Goal: Task Accomplishment & Management: Use online tool/utility

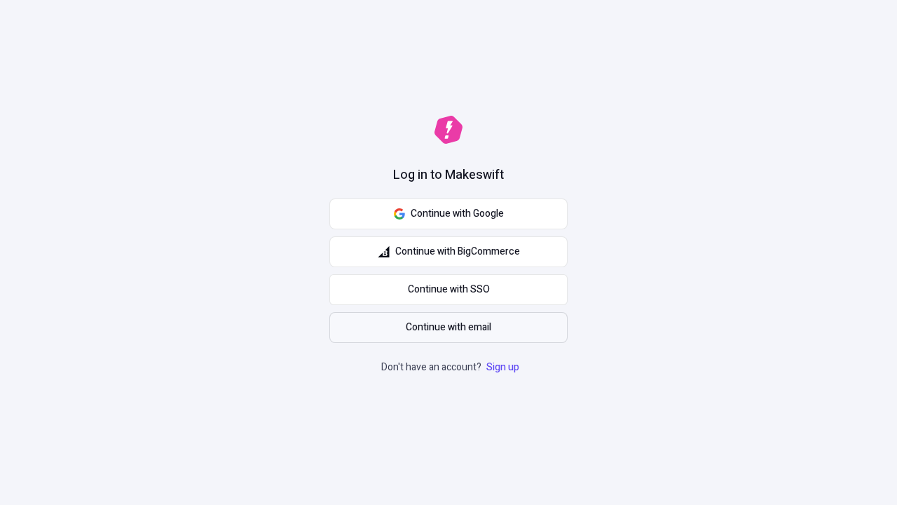
click at [449, 327] on span "Continue with email" at bounding box center [448, 327] width 85 height 15
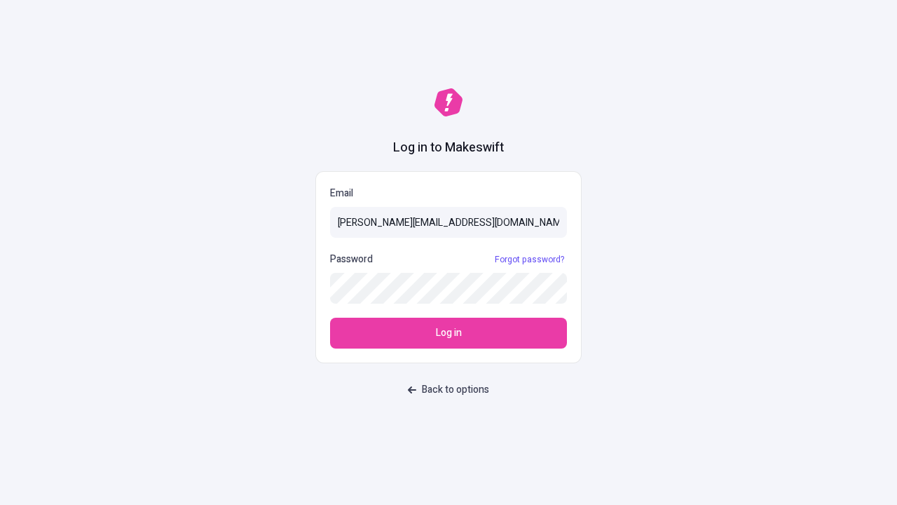
type input "sasha+test-ui@makeswift.com"
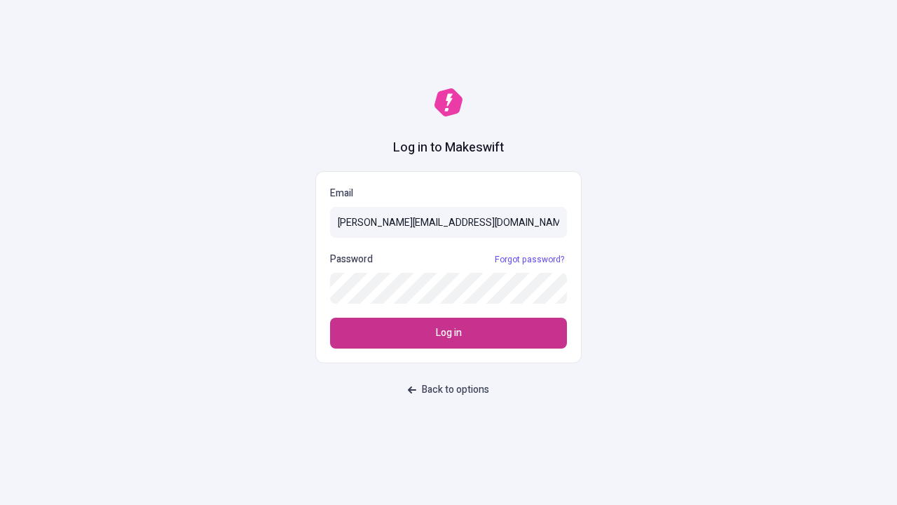
click at [449, 333] on span "Log in" at bounding box center [449, 332] width 26 height 15
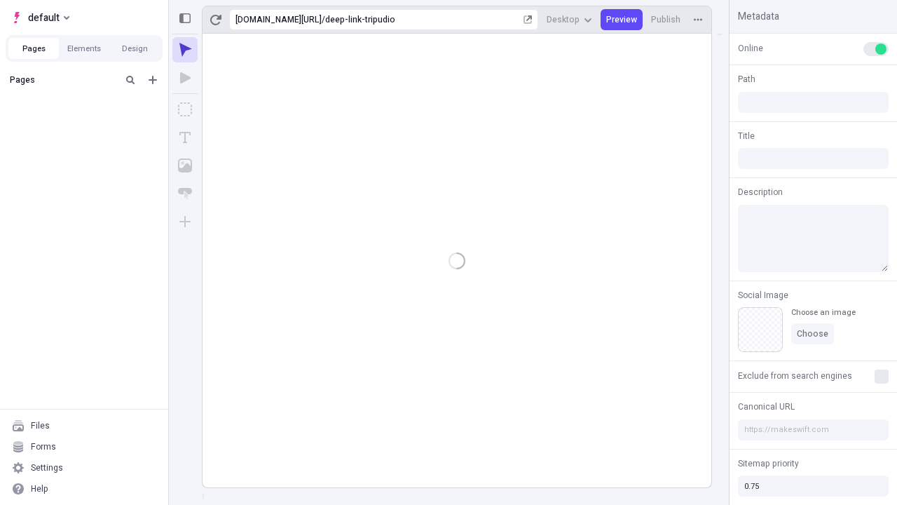
type input "/deep-link-tripudio"
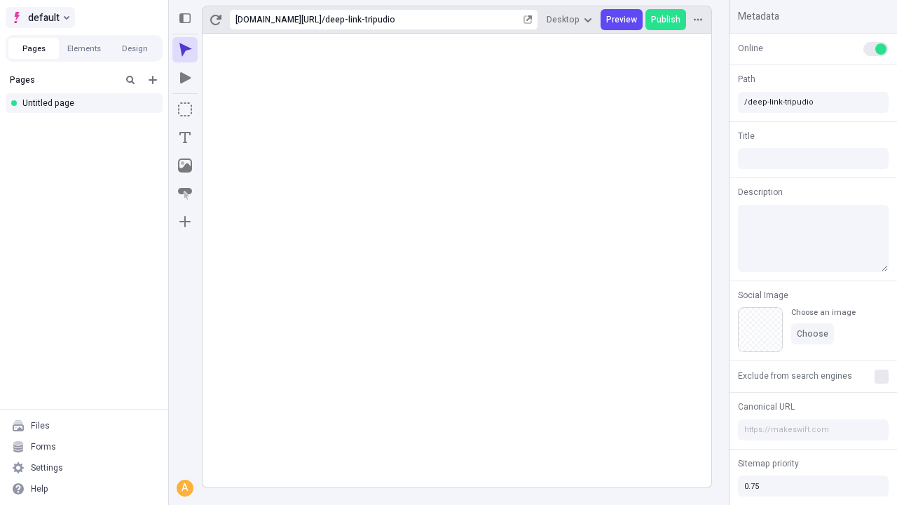
click at [39, 18] on span "default" at bounding box center [44, 17] width 32 height 17
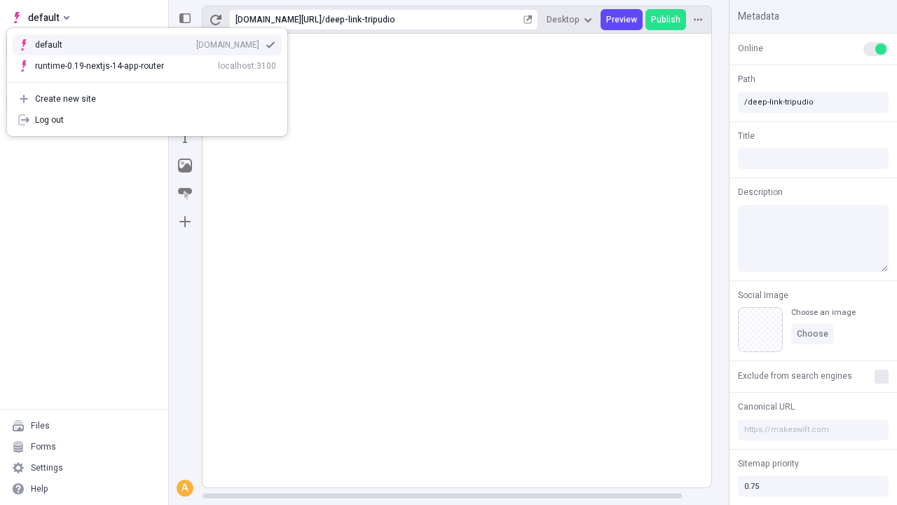
click at [147, 93] on div "Create new site" at bounding box center [155, 98] width 241 height 11
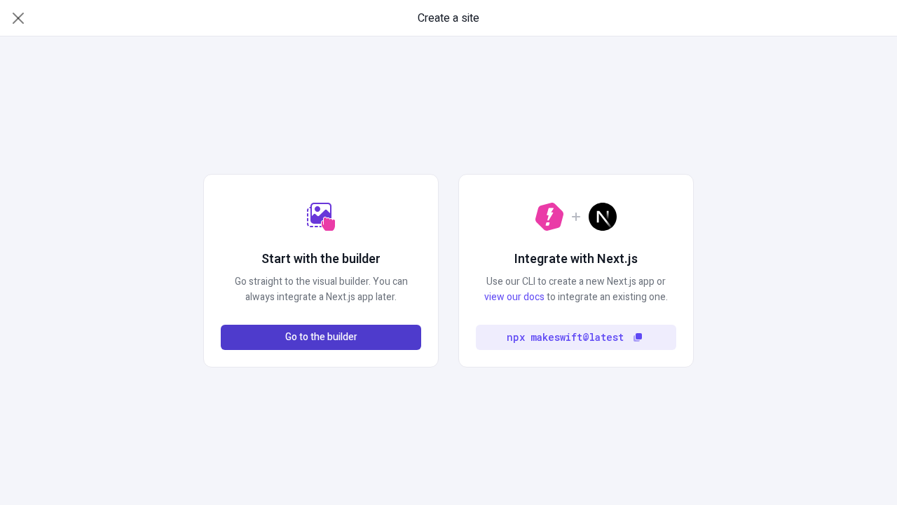
click at [321, 337] on span "Go to the builder" at bounding box center [321, 336] width 72 height 15
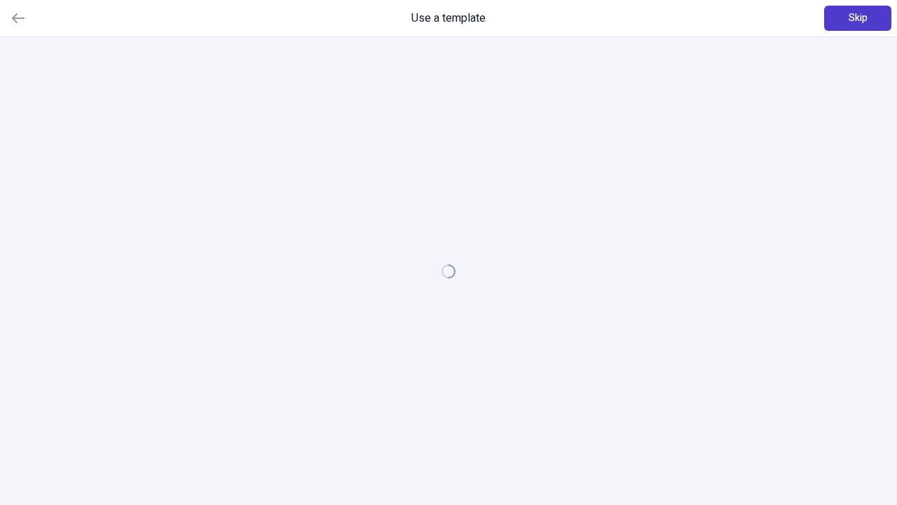
click at [858, 18] on span "Skip" at bounding box center [858, 18] width 19 height 15
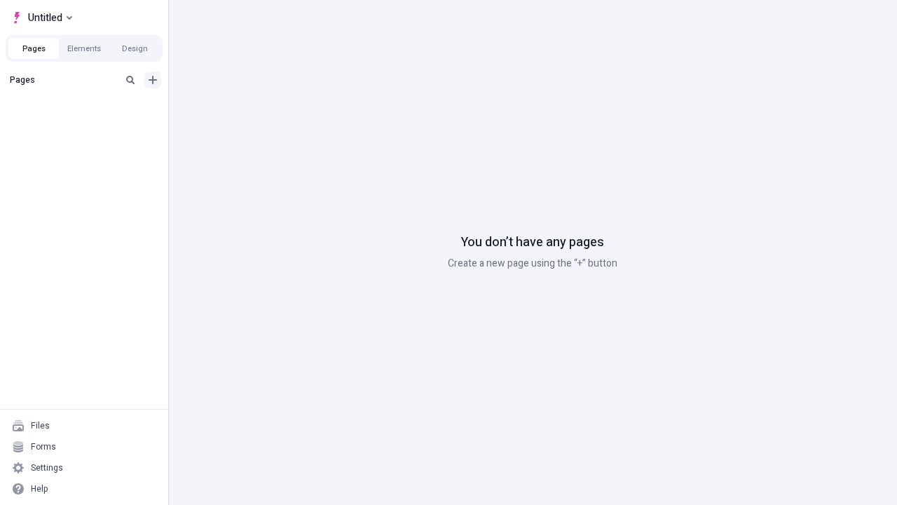
click at [153, 80] on icon "Add new" at bounding box center [153, 80] width 8 height 8
click at [88, 125] on div "Blank page" at bounding box center [88, 125] width 135 height 21
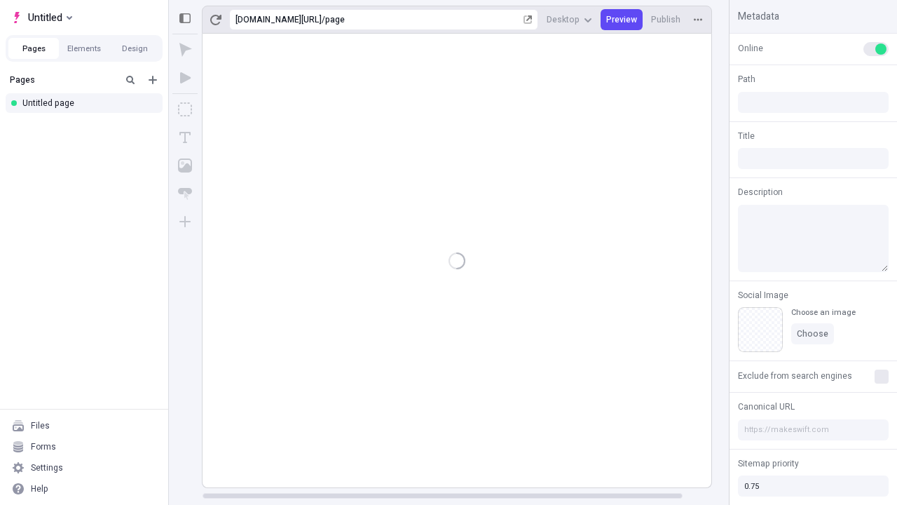
type input "/page"
click at [185, 109] on icon "Box" at bounding box center [185, 109] width 14 height 14
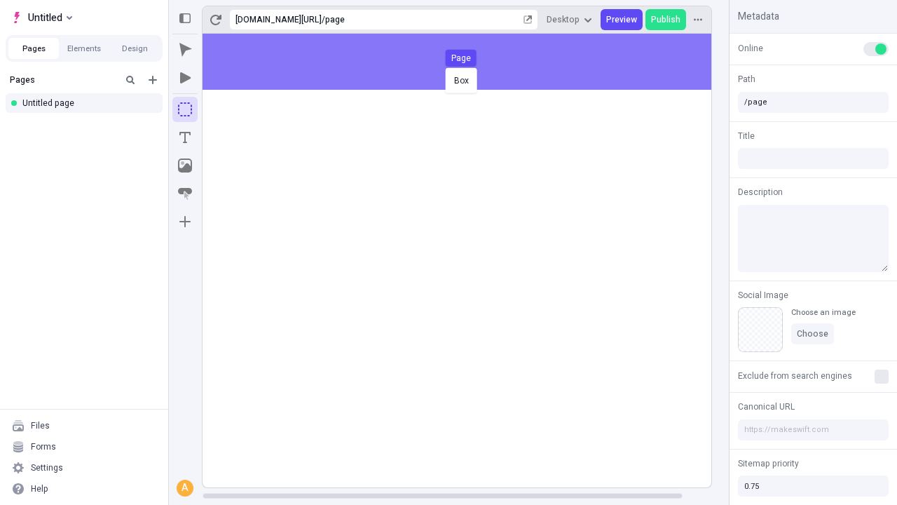
click at [471, 62] on div "Box Page" at bounding box center [448, 252] width 897 height 505
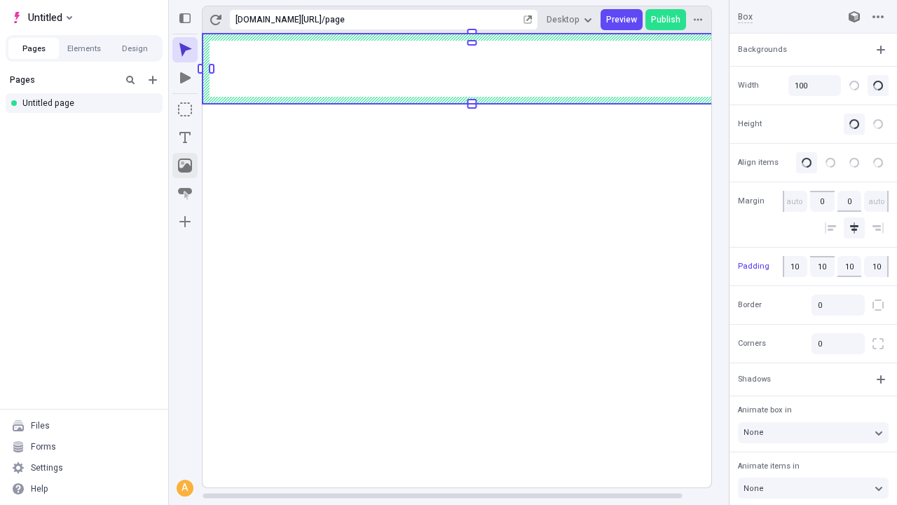
click at [185, 165] on icon "Image" at bounding box center [185, 165] width 14 height 14
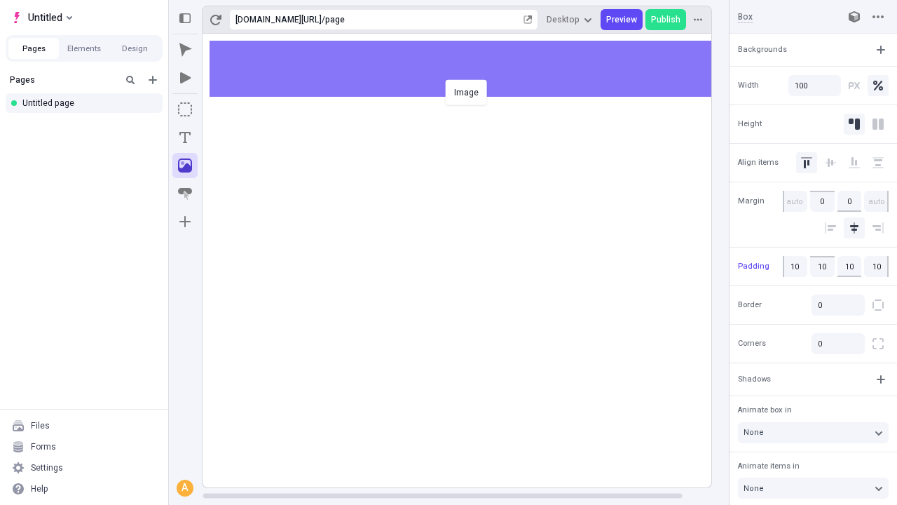
click at [471, 69] on div "Image" at bounding box center [448, 252] width 897 height 505
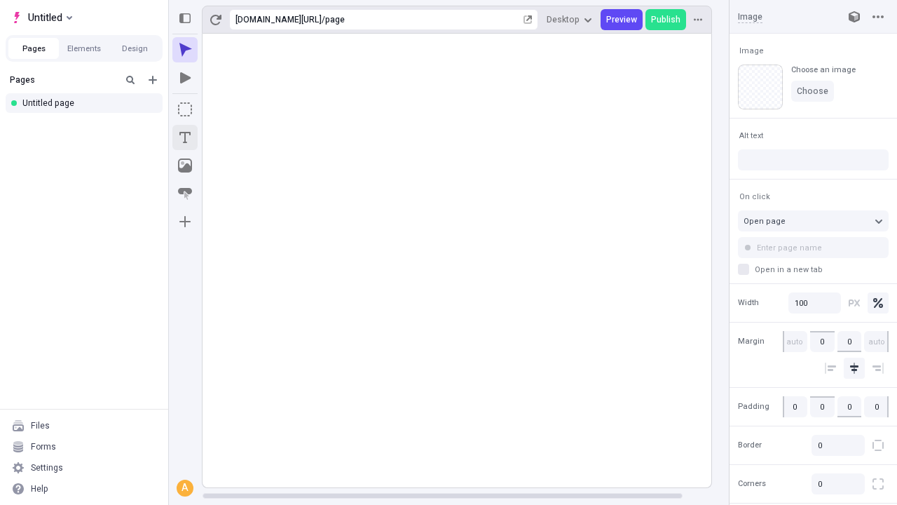
click at [185, 137] on icon "Text" at bounding box center [184, 137] width 11 height 11
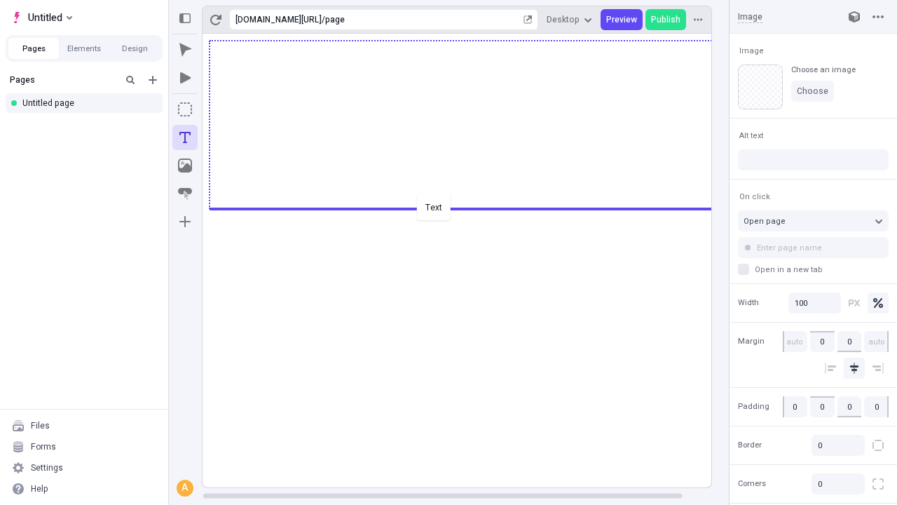
click at [471, 207] on div "Text" at bounding box center [448, 252] width 897 height 505
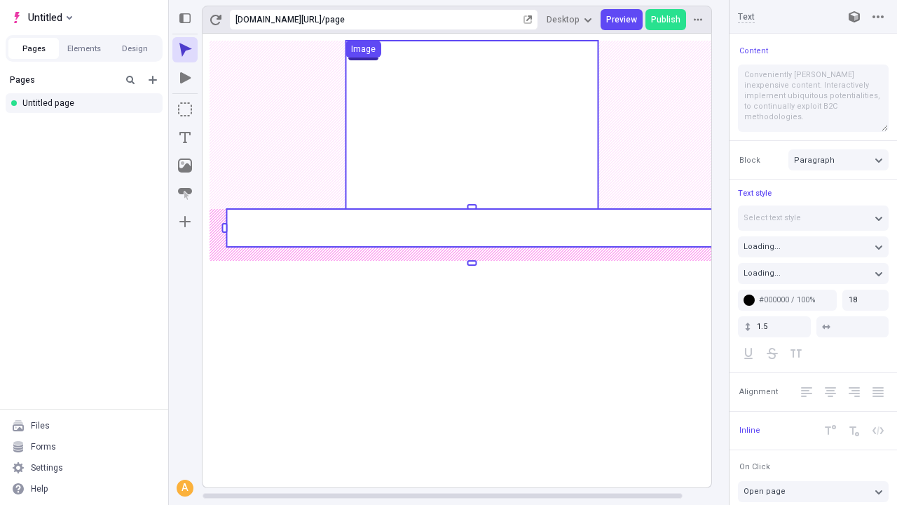
click at [471, 228] on rect at bounding box center [471, 228] width 491 height 38
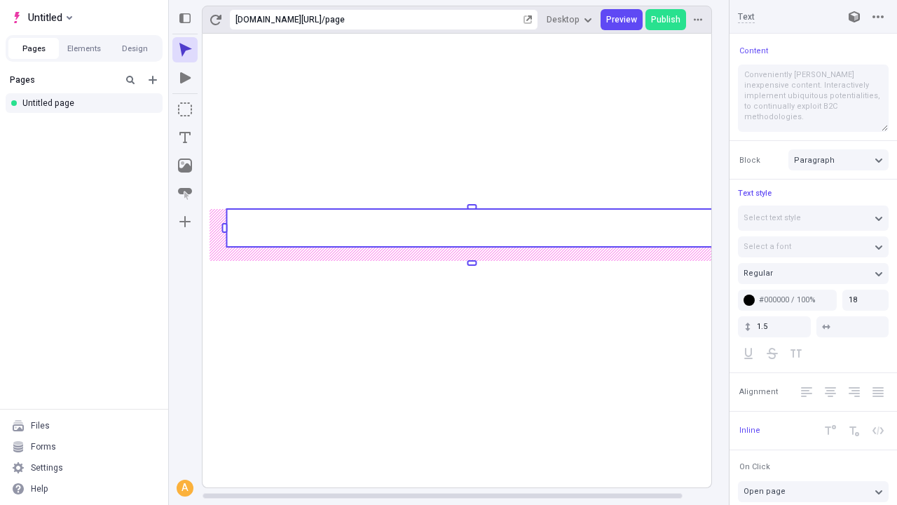
click at [471, 228] on rect at bounding box center [471, 228] width 491 height 38
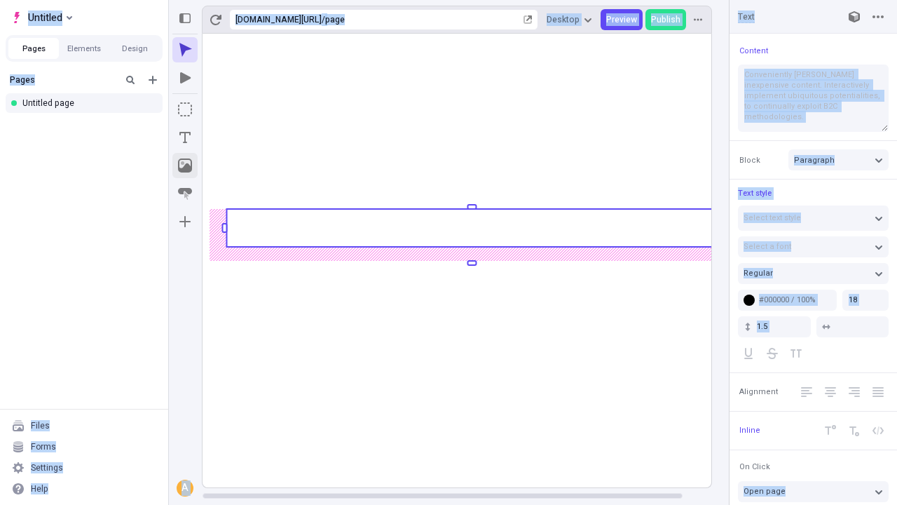
click at [185, 165] on icon "Image" at bounding box center [185, 165] width 14 height 14
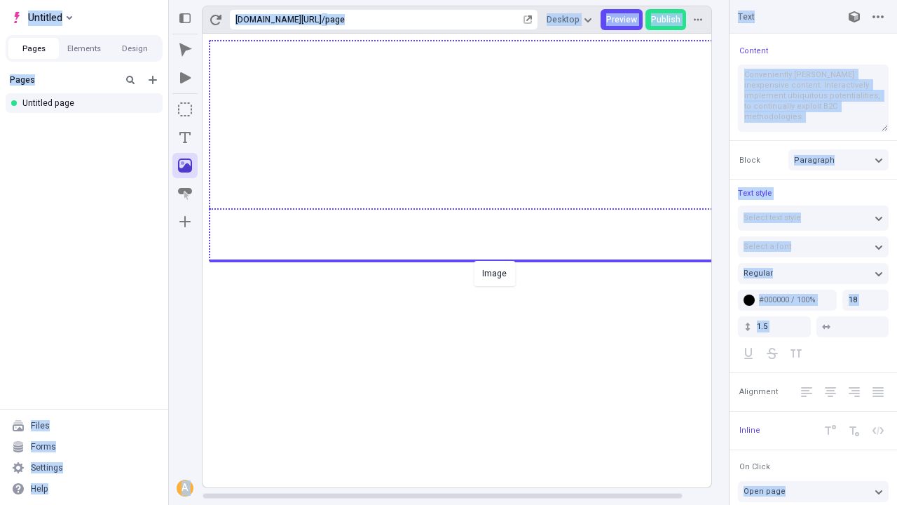
click at [471, 259] on div "Image" at bounding box center [448, 252] width 897 height 505
